Goal: Participate in discussion: Engage in conversation with other users on a specific topic

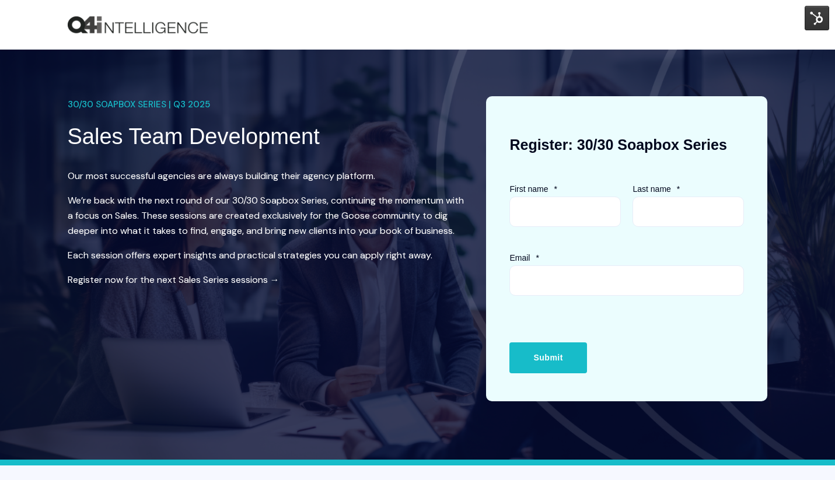
scroll to position [534, 0]
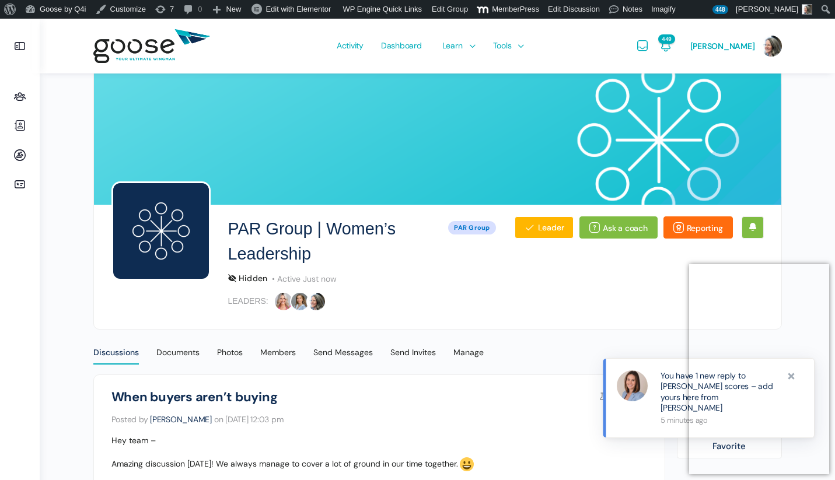
scroll to position [12, 0]
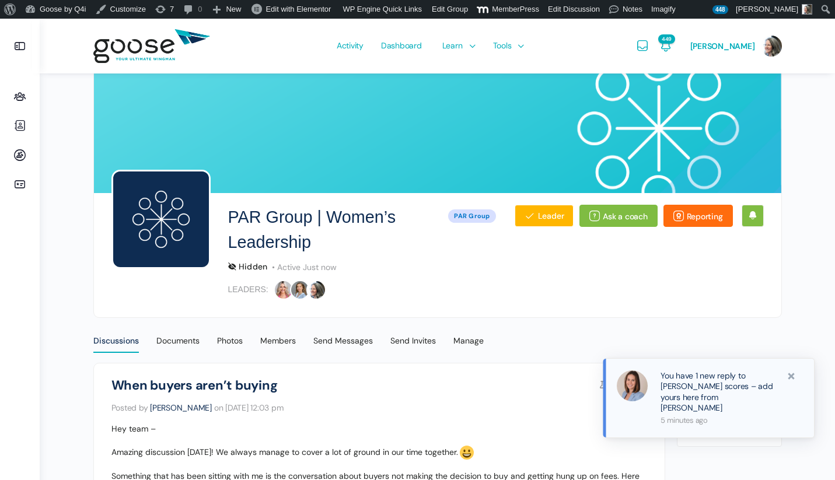
click at [693, 398] on link "You have 1 new reply to [PERSON_NAME] scores – add yours here from [PERSON_NAME]" at bounding box center [720, 392] width 119 height 43
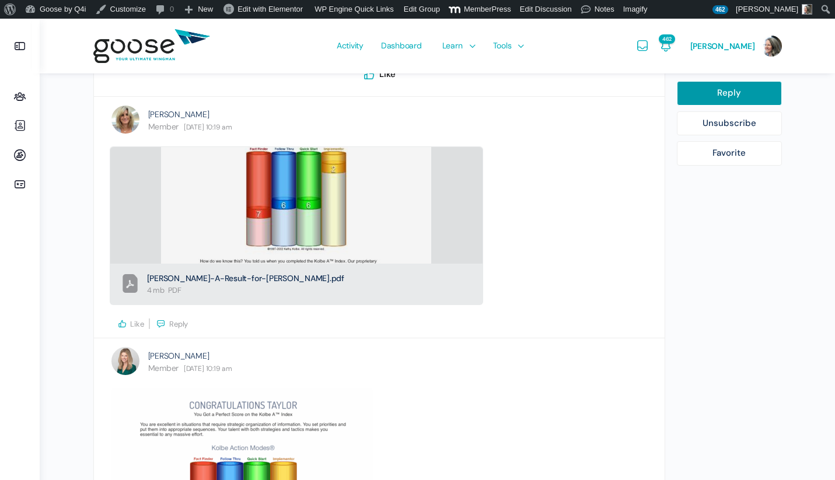
scroll to position [719, 0]
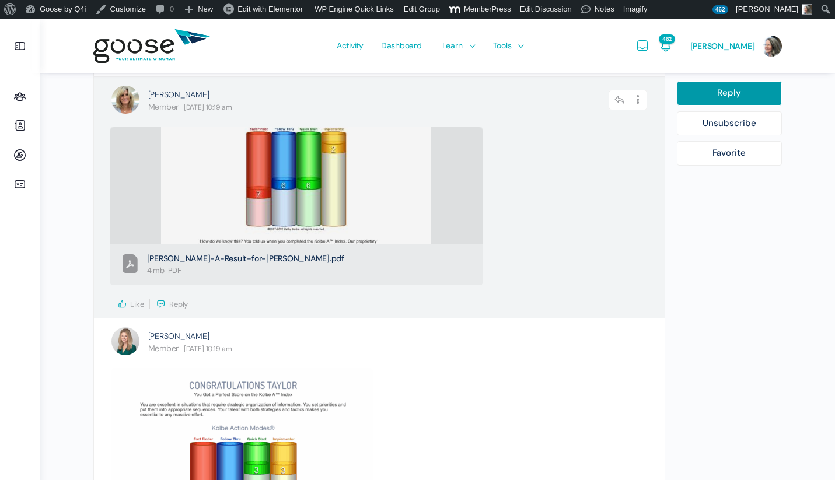
click at [122, 305] on icon at bounding box center [122, 304] width 11 height 11
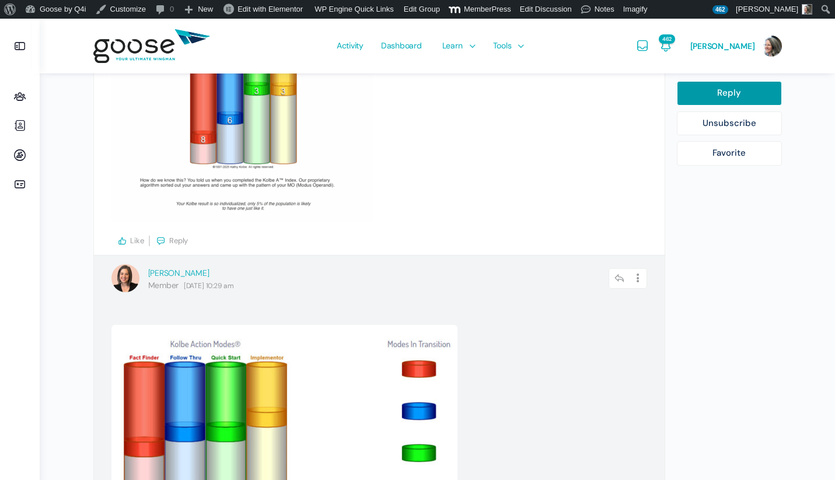
scroll to position [1104, 0]
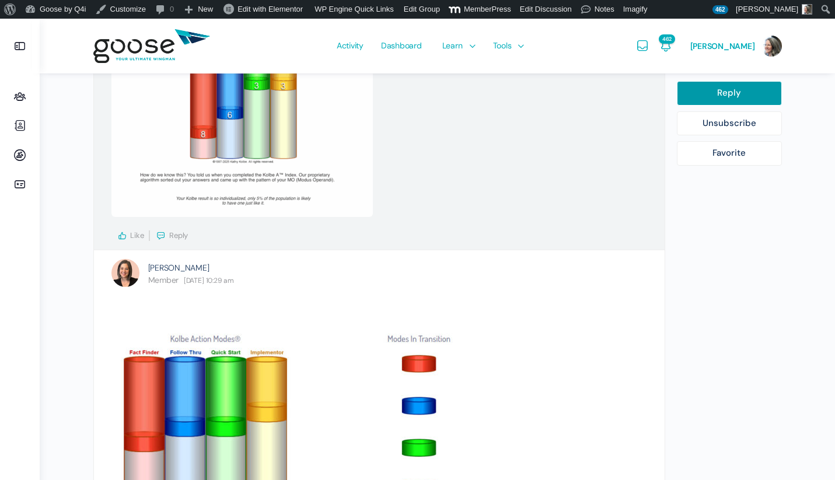
click at [123, 235] on icon at bounding box center [122, 236] width 11 height 11
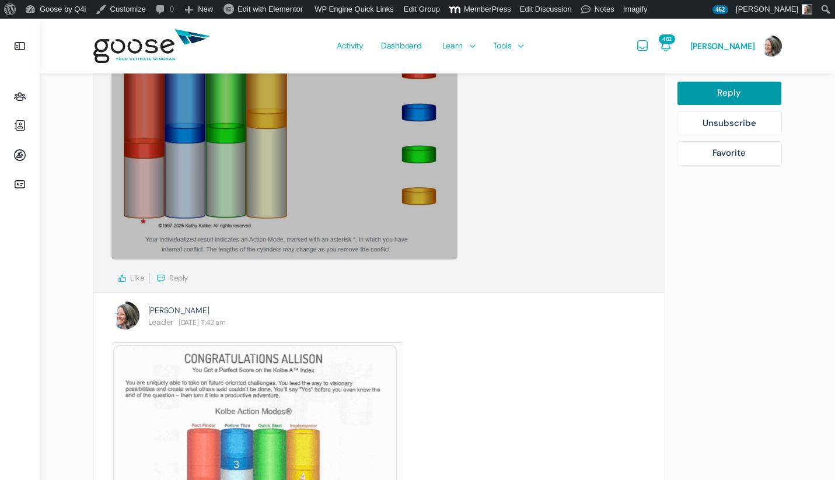
scroll to position [1399, 0]
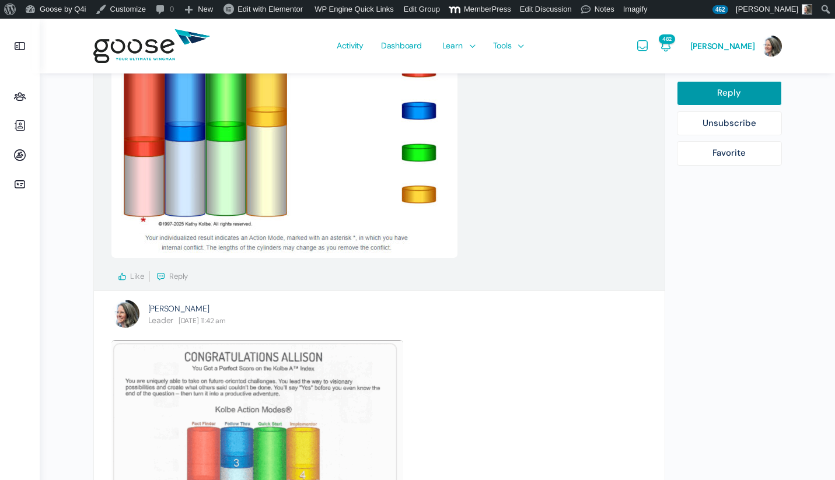
click at [122, 278] on icon at bounding box center [122, 276] width 11 height 11
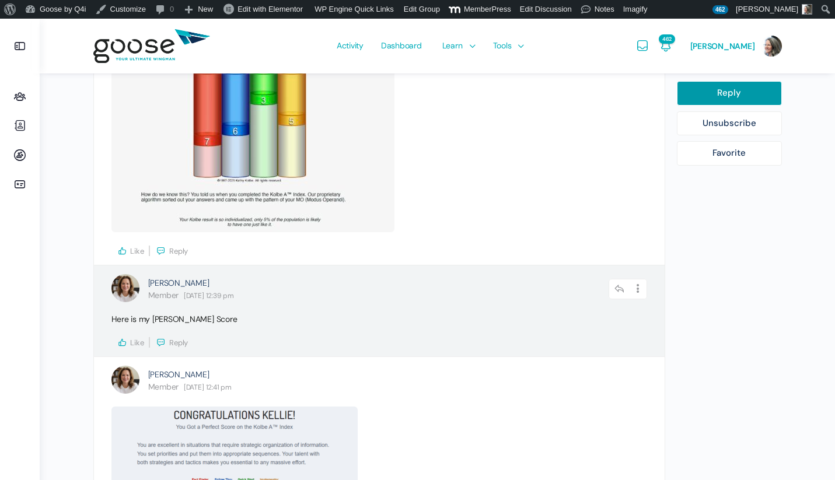
scroll to position [2058, 0]
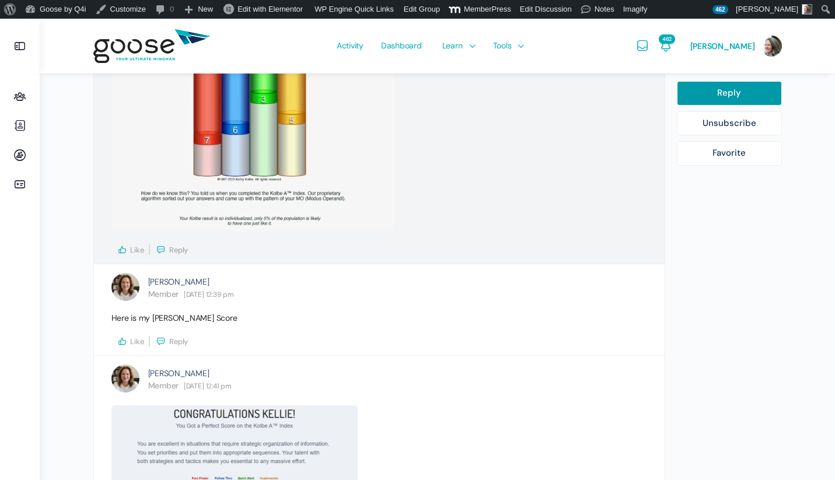
click at [122, 249] on icon at bounding box center [122, 250] width 11 height 11
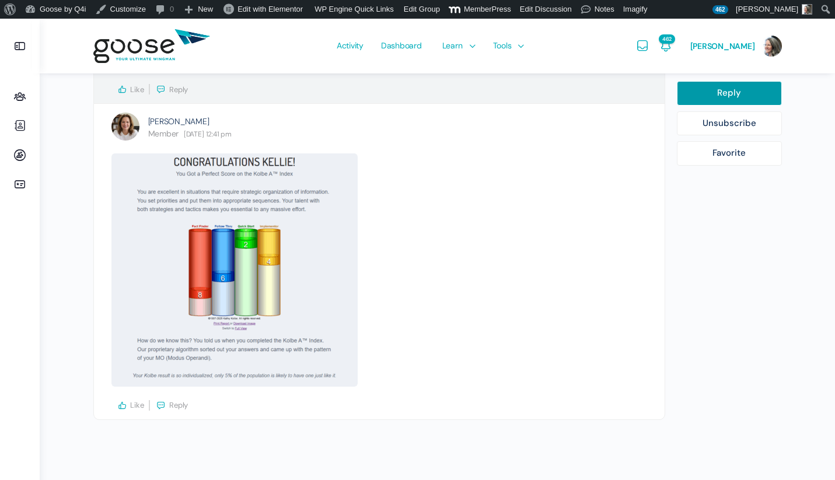
scroll to position [2318, 0]
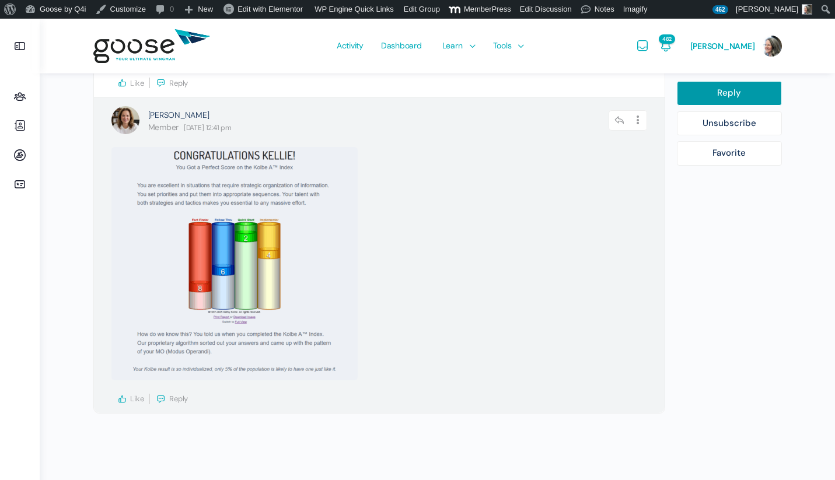
click at [122, 398] on icon at bounding box center [122, 399] width 11 height 11
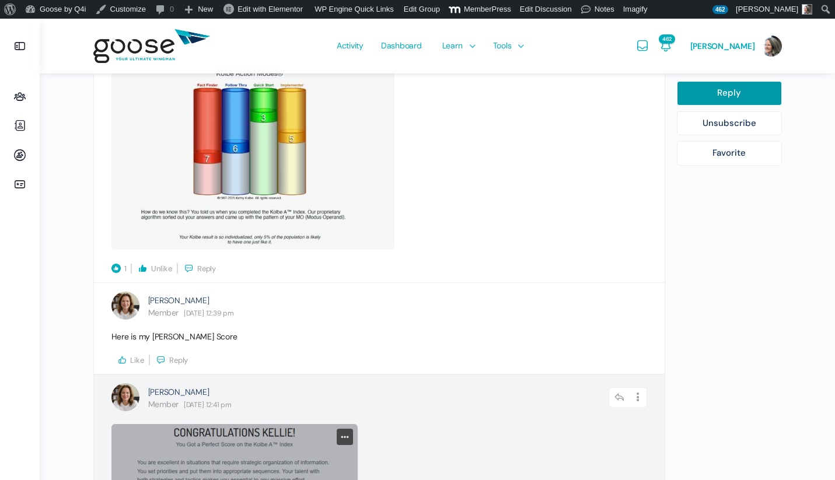
scroll to position [1999, 0]
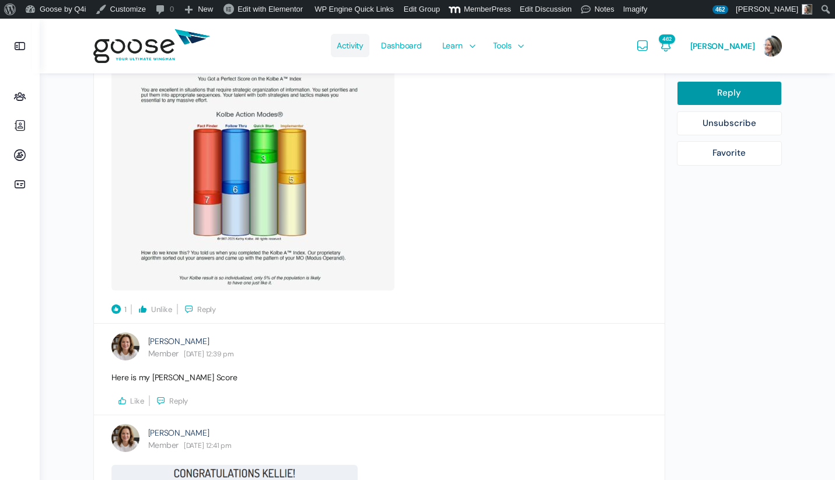
click at [351, 48] on span "Activity" at bounding box center [350, 45] width 27 height 55
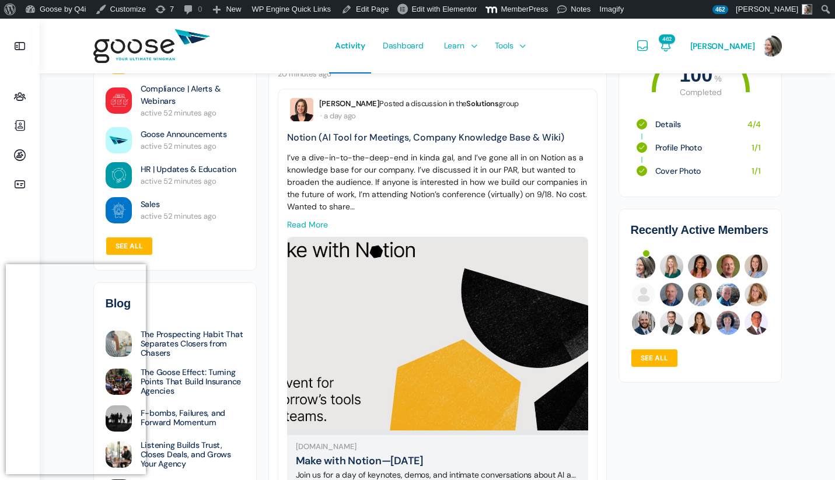
scroll to position [200, 0]
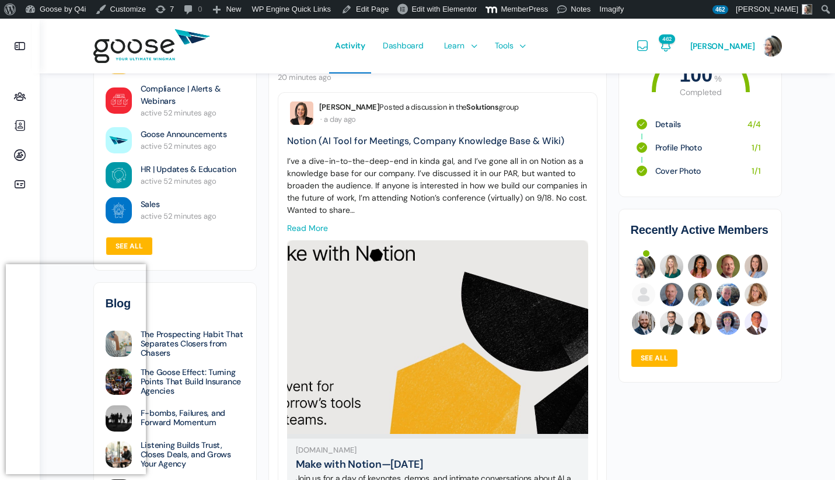
click at [310, 225] on link "Read more" at bounding box center [307, 228] width 41 height 11
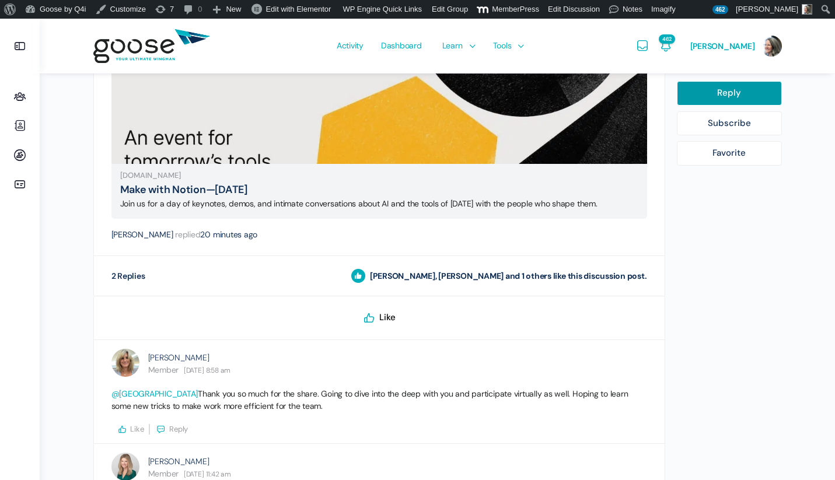
scroll to position [505, 0]
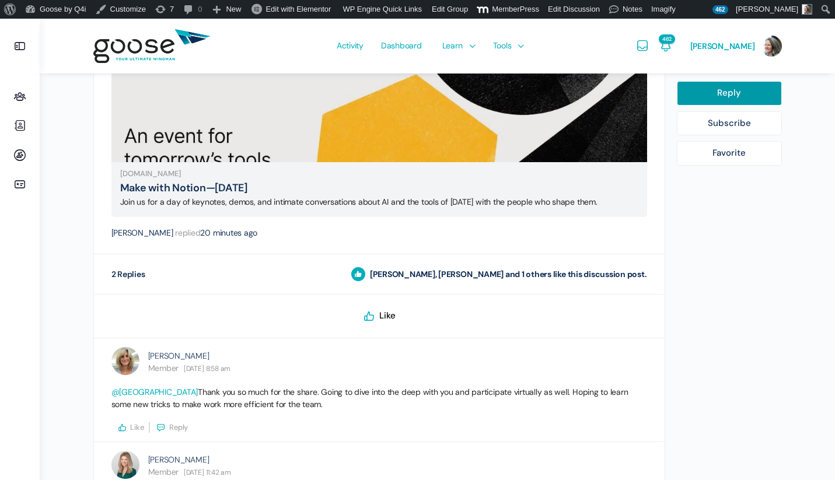
click at [368, 316] on icon at bounding box center [370, 316] width 14 height 14
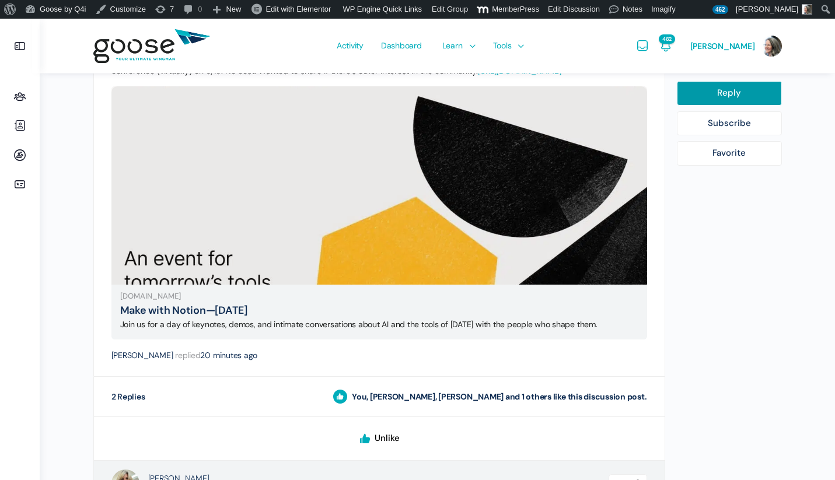
scroll to position [389, 0]
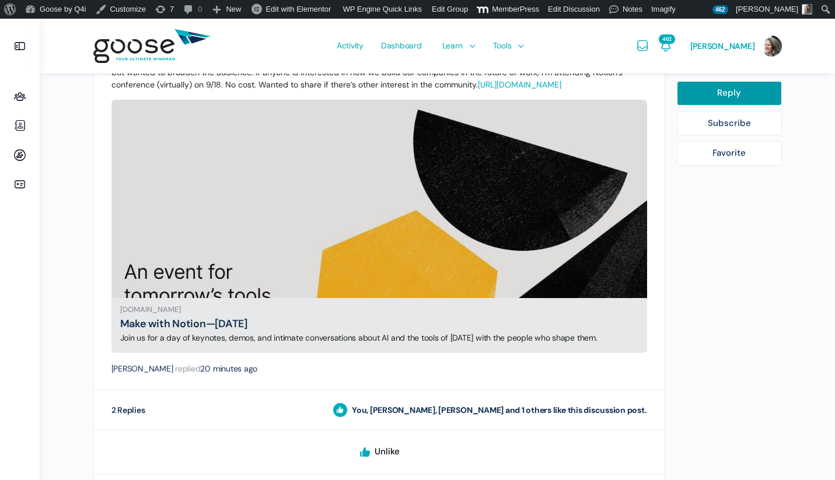
click at [414, 287] on img at bounding box center [380, 198] width 536 height 281
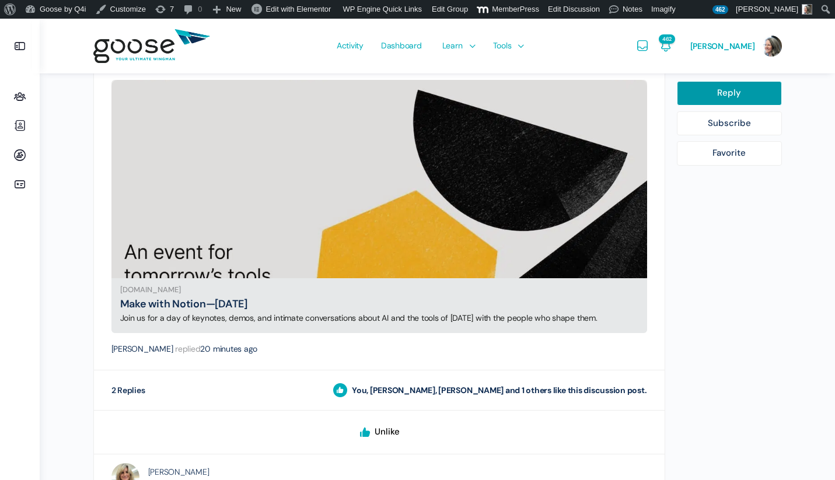
scroll to position [0, 0]
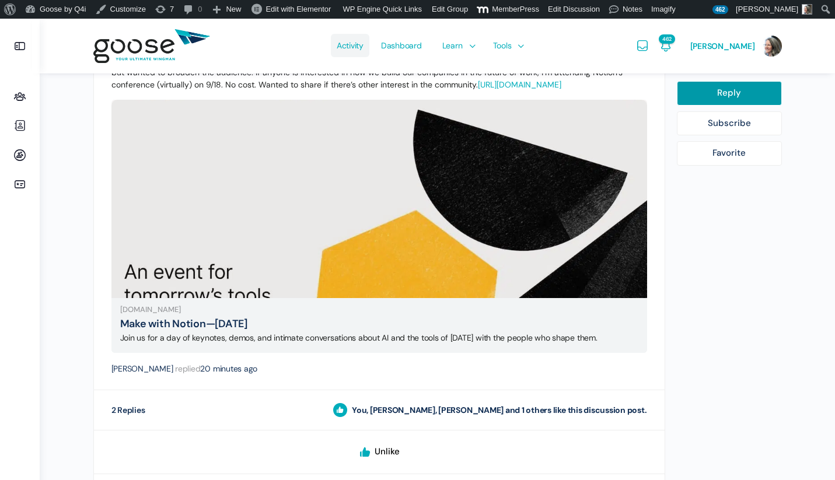
click at [349, 50] on span "Activity" at bounding box center [350, 45] width 27 height 55
